Goal: Find specific page/section: Find specific page/section

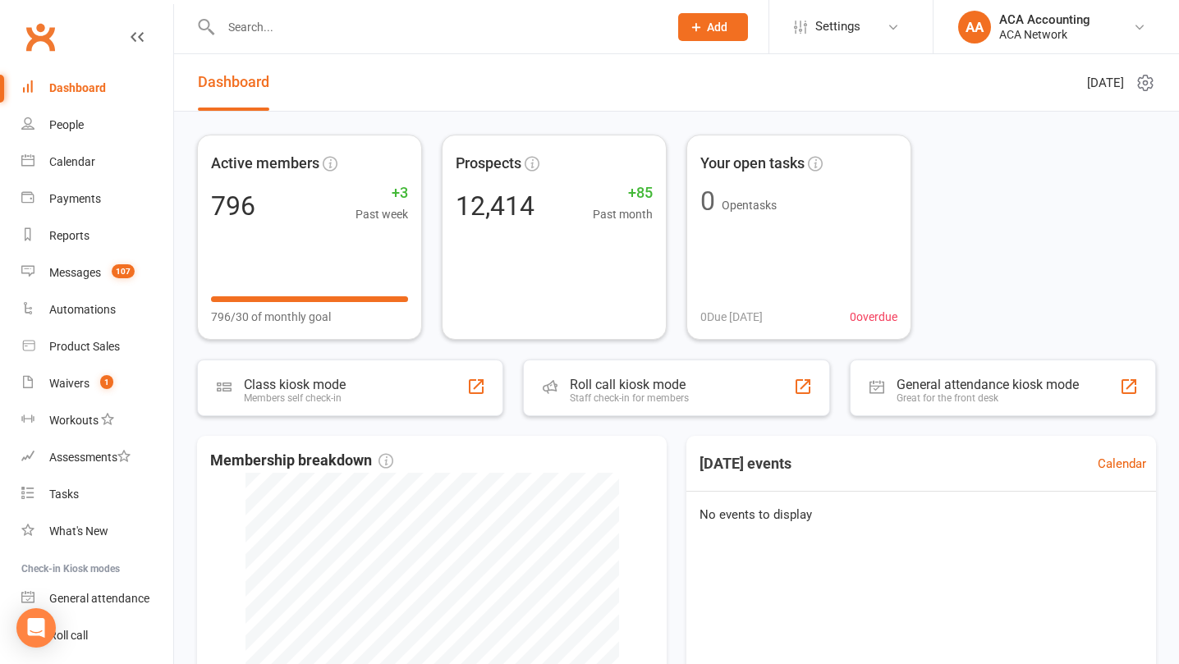
click at [330, 26] on input "text" at bounding box center [436, 27] width 441 height 23
type input "[PERSON_NAME]"
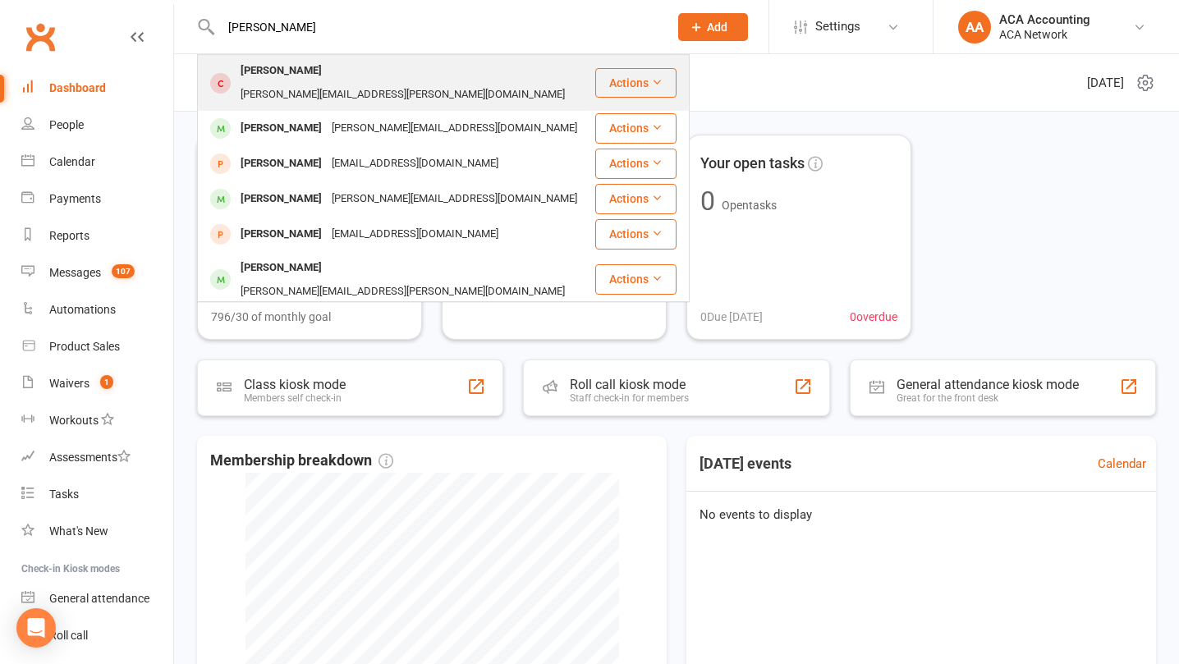
click at [340, 83] on div "[PERSON_NAME][EMAIL_ADDRESS][PERSON_NAME][DOMAIN_NAME]" at bounding box center [403, 95] width 334 height 24
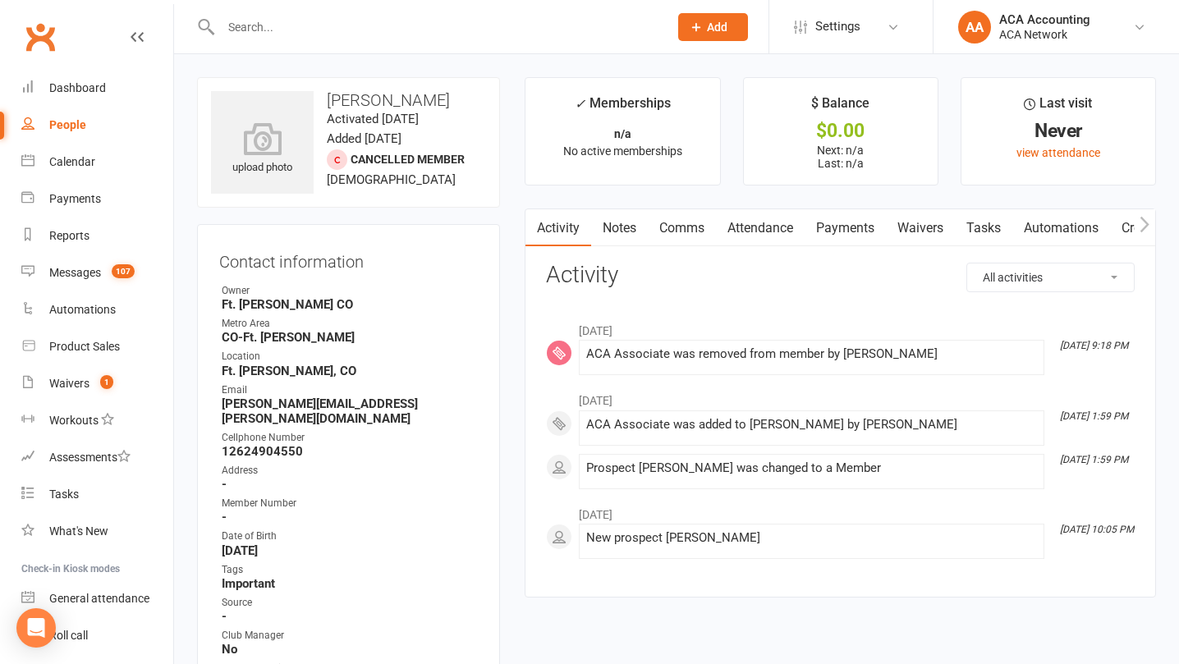
click at [408, 31] on input "text" at bounding box center [436, 27] width 441 height 23
click at [621, 228] on link "Notes" at bounding box center [619, 228] width 57 height 38
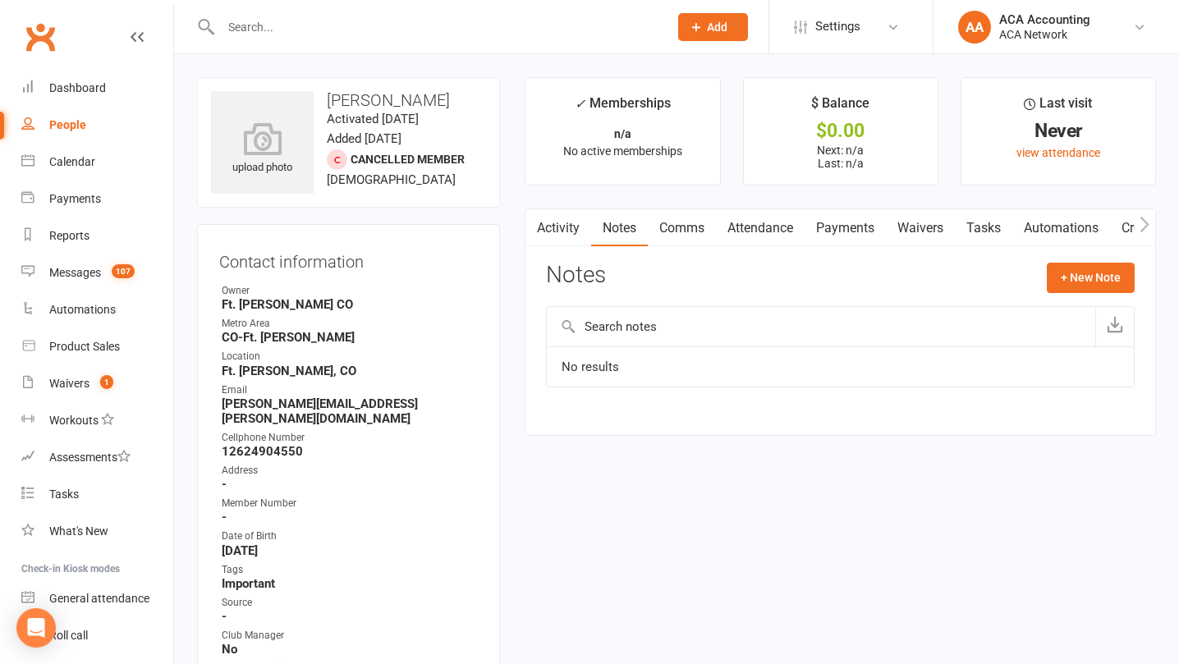
click at [557, 225] on link "Activity" at bounding box center [559, 228] width 66 height 38
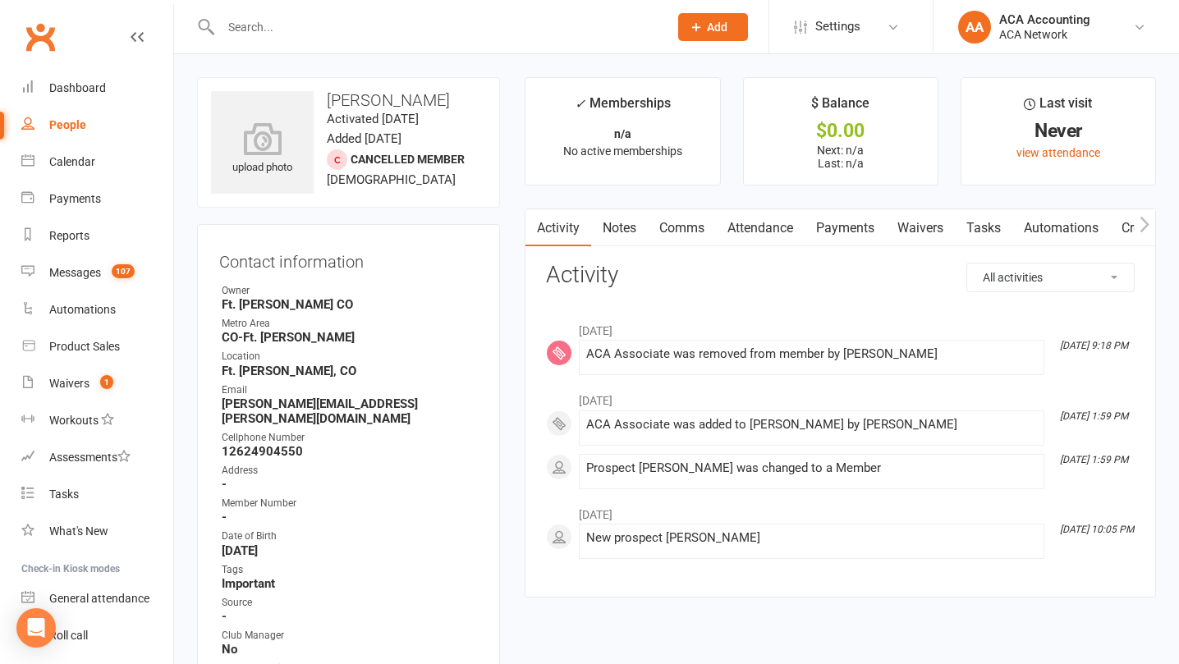
click at [860, 222] on link "Payments" at bounding box center [845, 228] width 81 height 38
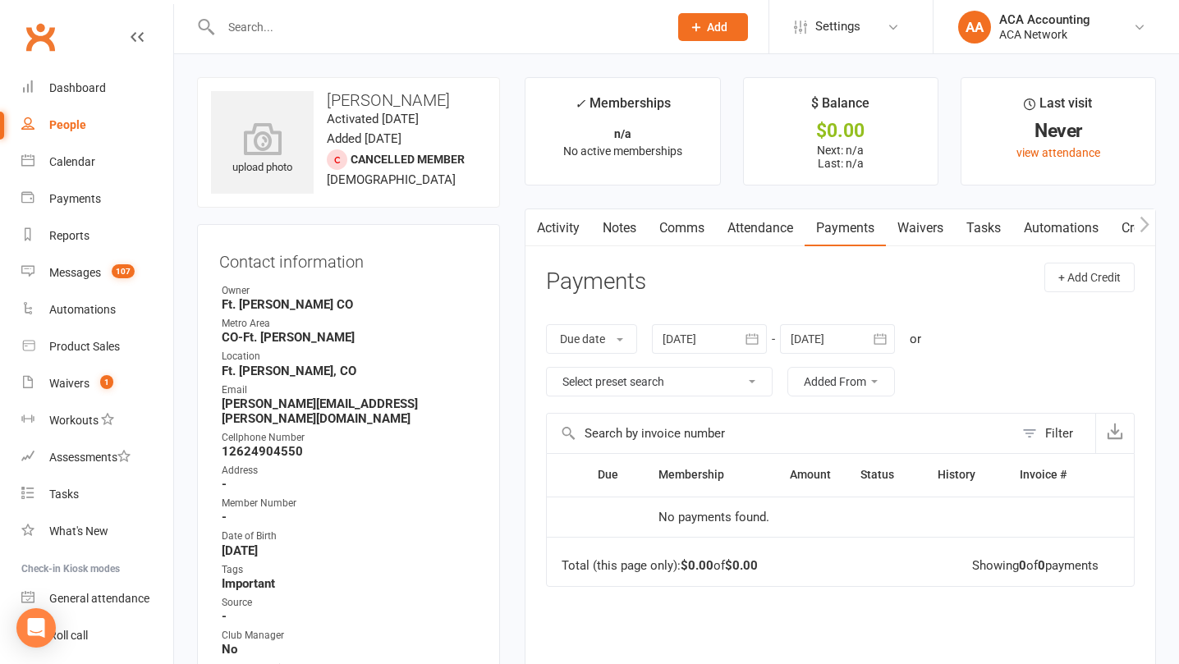
click at [567, 223] on link "Activity" at bounding box center [559, 228] width 66 height 38
